Goal: Complete application form

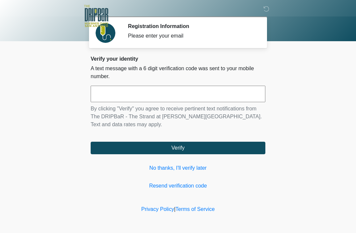
click at [158, 95] on input "text" at bounding box center [178, 94] width 175 height 16
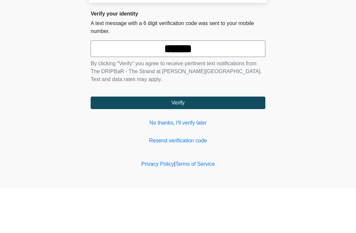
type input "******"
click at [327, 74] on body "‎ ‎ ‎ ‎ Registration Information Please enter your email Please connect to Wi-F…" at bounding box center [178, 116] width 356 height 233
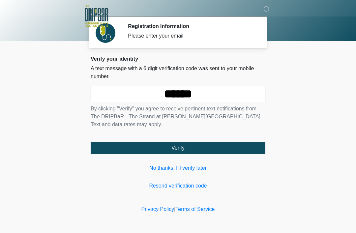
click at [230, 146] on button "Verify" at bounding box center [178, 148] width 175 height 13
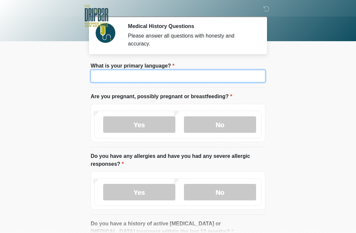
click at [175, 82] on input "What is your primary language?" at bounding box center [178, 76] width 175 height 13
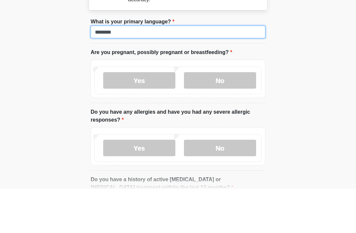
type input "*******"
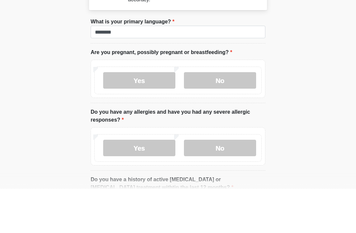
click at [206, 116] on label "No" at bounding box center [220, 124] width 72 height 16
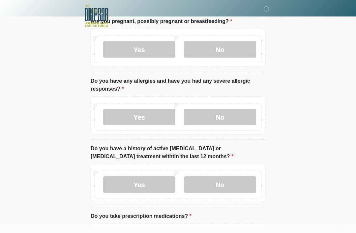
scroll to position [75, 0]
click at [226, 115] on label "No" at bounding box center [220, 117] width 72 height 16
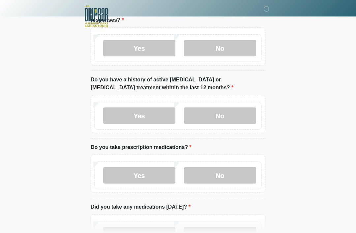
click at [240, 115] on label "No" at bounding box center [220, 116] width 72 height 16
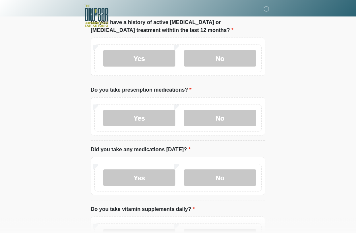
click at [157, 116] on label "Yes" at bounding box center [139, 118] width 72 height 16
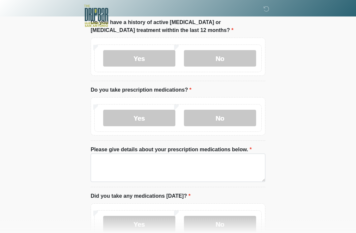
scroll to position [202, 0]
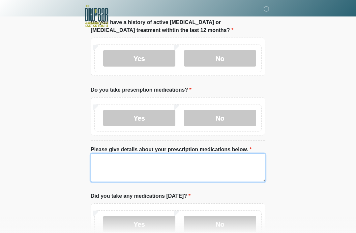
click at [134, 172] on textarea "Please give details about your prescription medications below." at bounding box center [178, 168] width 175 height 28
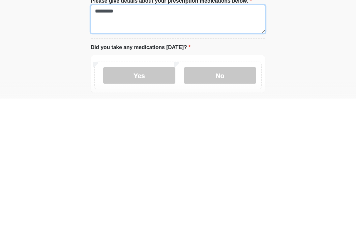
scroll to position [216, 0]
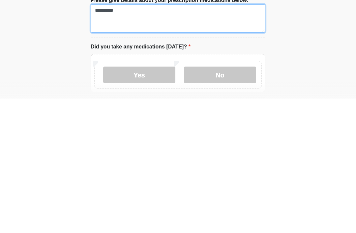
type textarea "*********"
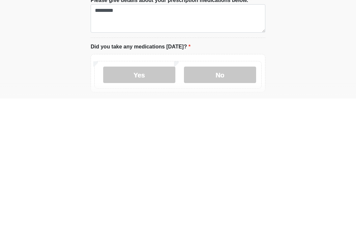
click at [218, 201] on label "No" at bounding box center [220, 209] width 72 height 16
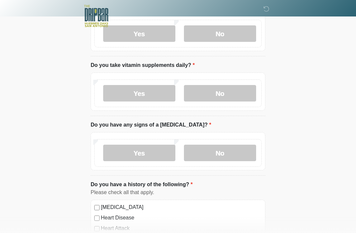
scroll to position [392, 0]
click at [239, 96] on label "No" at bounding box center [220, 93] width 72 height 16
click at [237, 157] on label "No" at bounding box center [220, 153] width 72 height 16
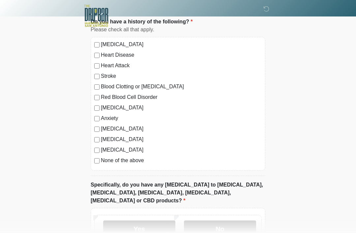
scroll to position [560, 0]
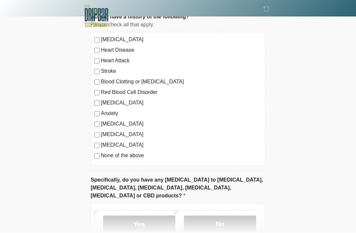
click at [92, 145] on div "High Blood Pressure Heart Disease Heart Attack Stroke Blood Clotting or Bleedin…" at bounding box center [178, 99] width 175 height 134
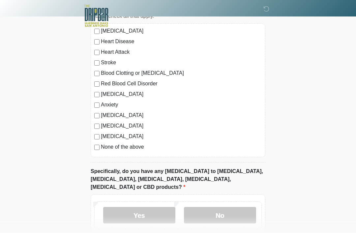
scroll to position [596, 0]
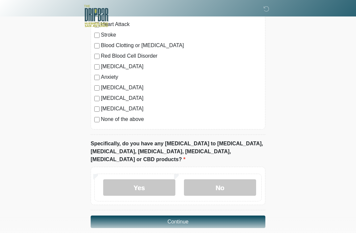
click at [232, 179] on label "No" at bounding box center [220, 187] width 72 height 16
click at [233, 216] on button "Continue" at bounding box center [178, 222] width 175 height 13
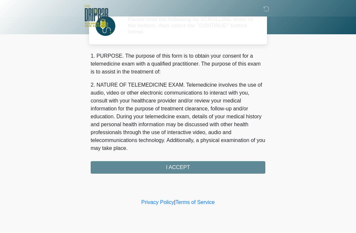
scroll to position [0, 0]
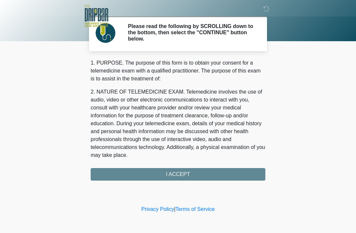
click at [248, 174] on div "1. PURPOSE. The purpose of this form is to obtain your consent for a telemedici…" at bounding box center [178, 120] width 175 height 122
click at [240, 172] on div "1. PURPOSE. The purpose of this form is to obtain your consent for a telemedici…" at bounding box center [178, 120] width 175 height 122
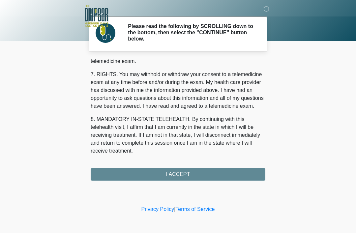
click at [177, 178] on button "I ACCEPT" at bounding box center [178, 174] width 175 height 13
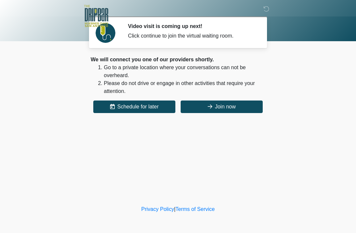
click at [247, 111] on button "Join now" at bounding box center [222, 107] width 82 height 13
